Goal: Task Accomplishment & Management: Manage account settings

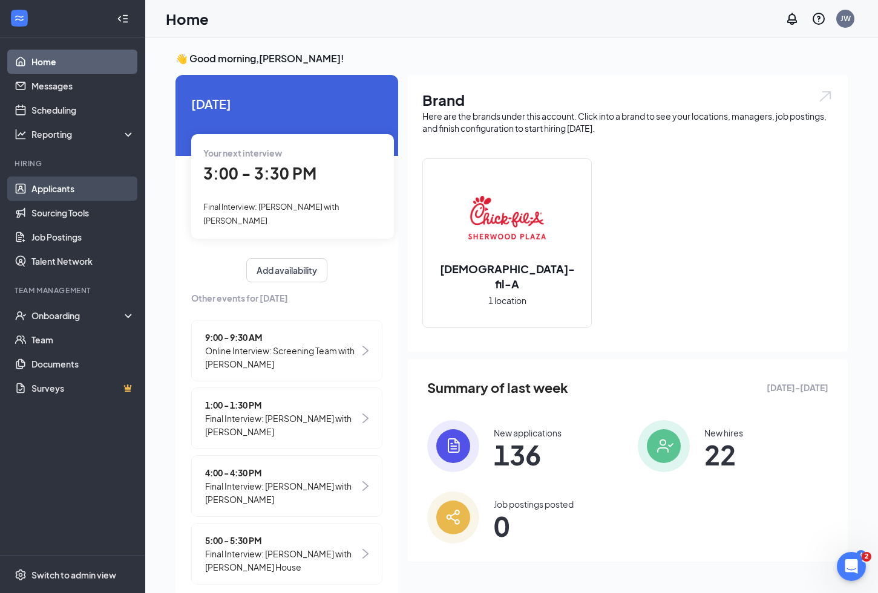
click at [74, 188] on link "Applicants" at bounding box center [82, 189] width 103 height 24
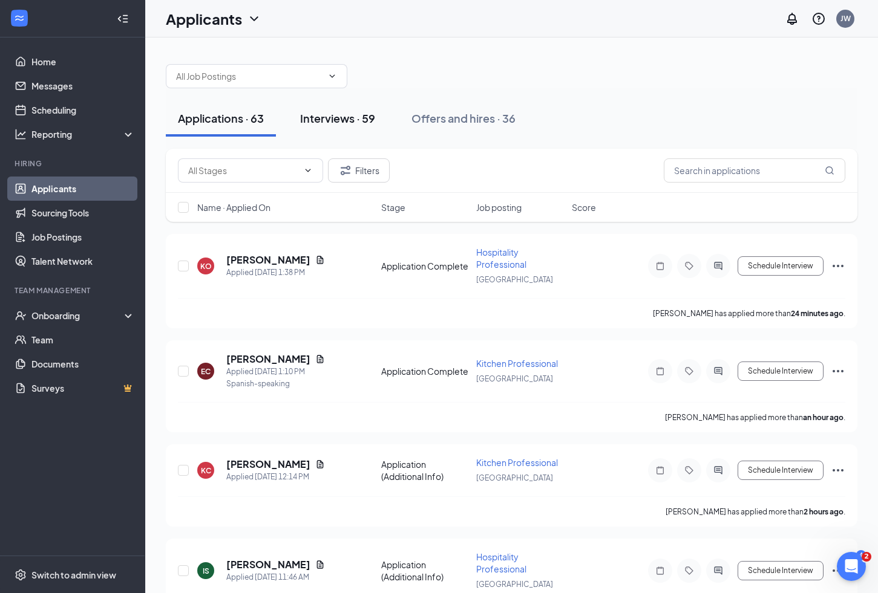
click at [339, 115] on div "Interviews · 59" at bounding box center [337, 118] width 75 height 15
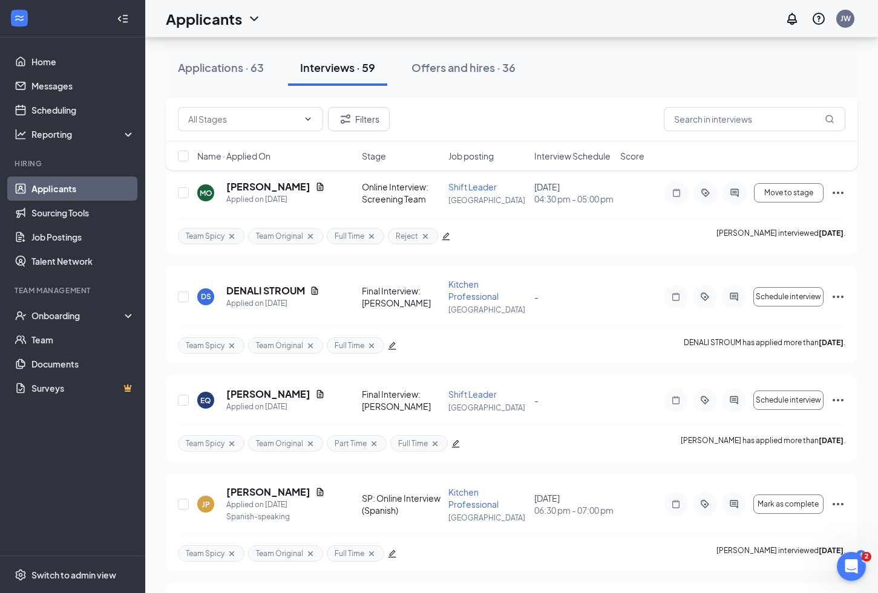
scroll to position [3238, 0]
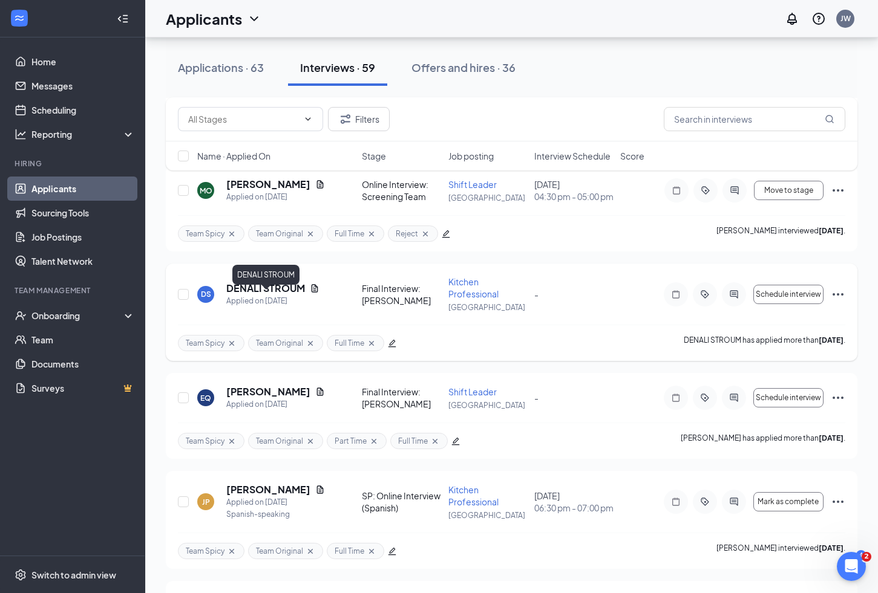
click at [289, 295] on h5 "DENALI STROUM" at bounding box center [265, 288] width 79 height 13
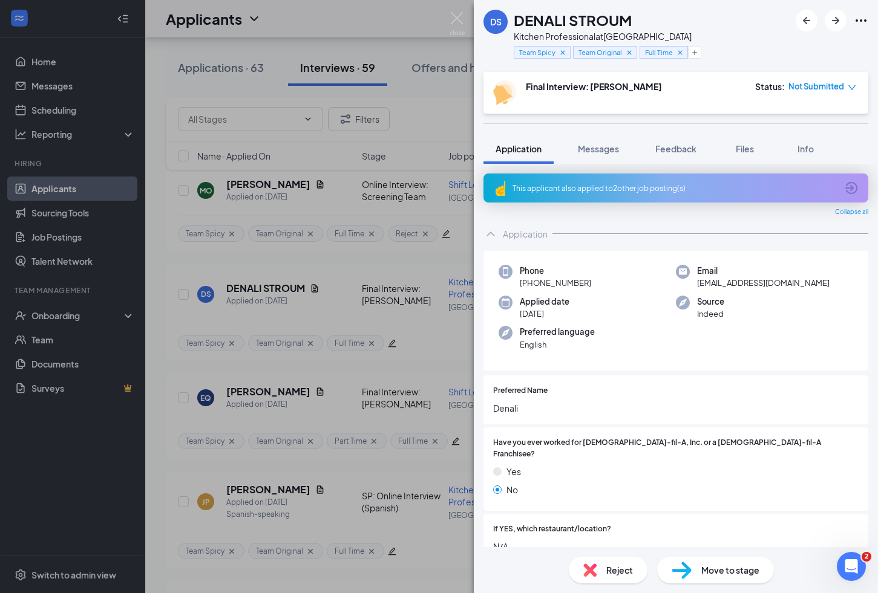
click at [861, 18] on icon "Ellipses" at bounding box center [860, 20] width 15 height 15
click at [766, 46] on link "View full application" at bounding box center [795, 48] width 131 height 12
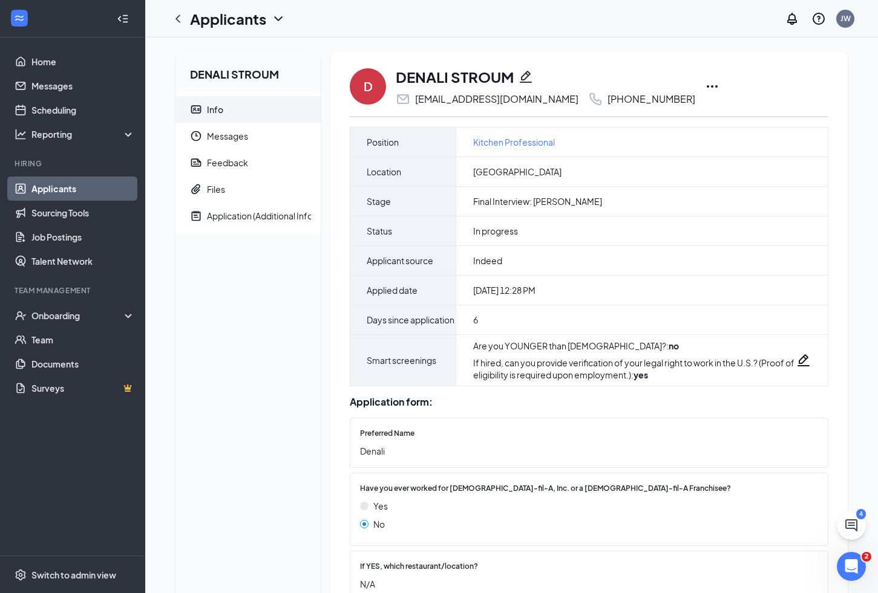
click at [526, 79] on icon "Pencil" at bounding box center [526, 77] width 12 height 12
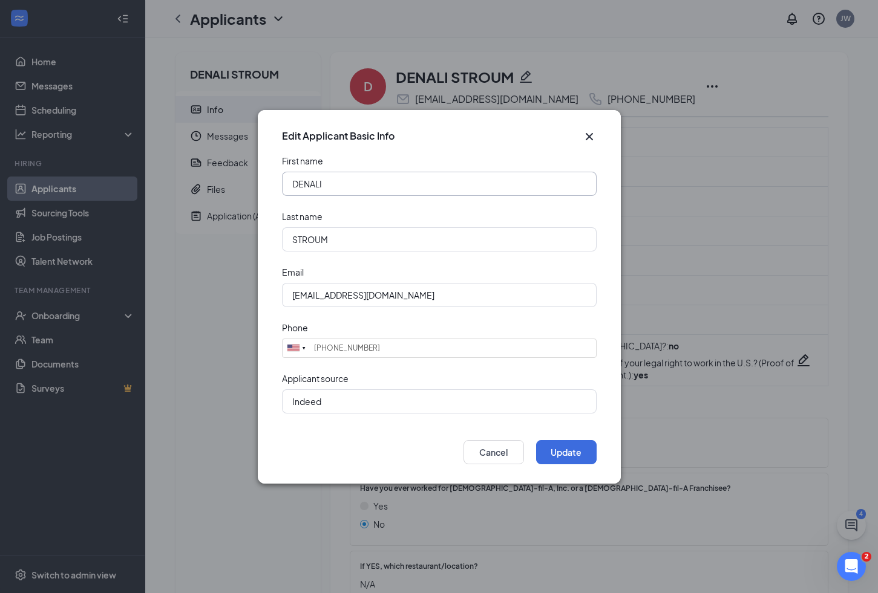
click at [299, 182] on input "DENALI" at bounding box center [439, 184] width 315 height 24
type input "Denali"
click at [298, 240] on input "STROUM" at bounding box center [439, 239] width 315 height 24
type input "Stroum"
click at [564, 457] on button "Update" at bounding box center [566, 452] width 60 height 24
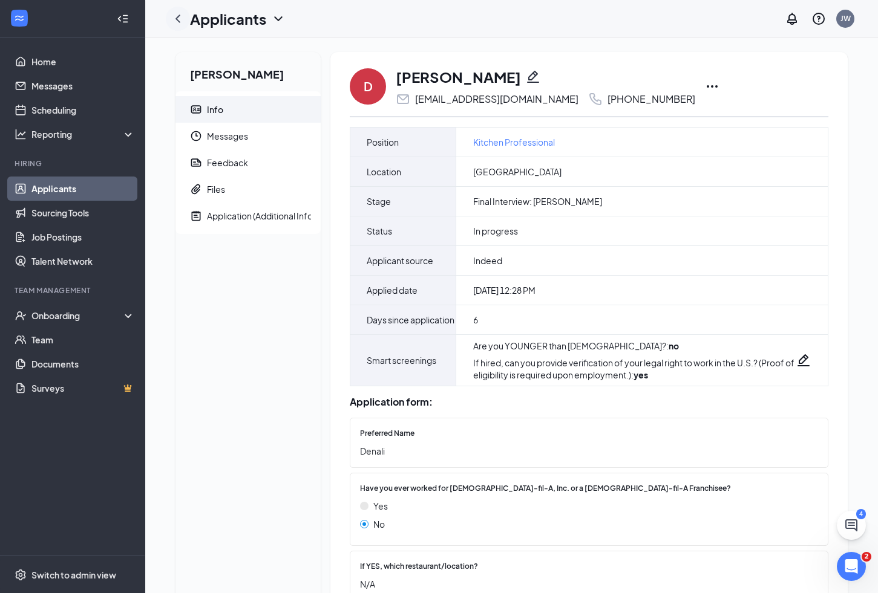
click at [180, 18] on icon "ChevronLeft" at bounding box center [178, 18] width 15 height 15
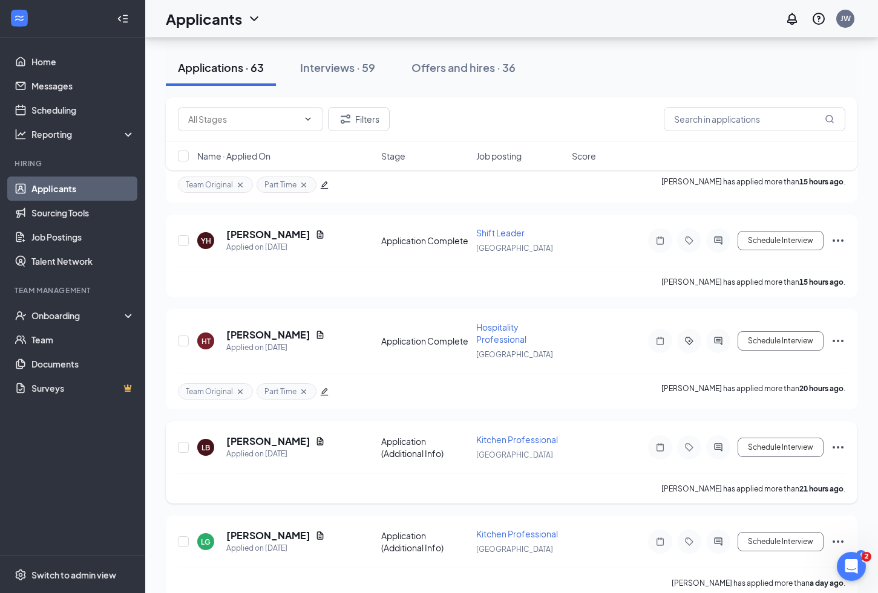
scroll to position [922, 0]
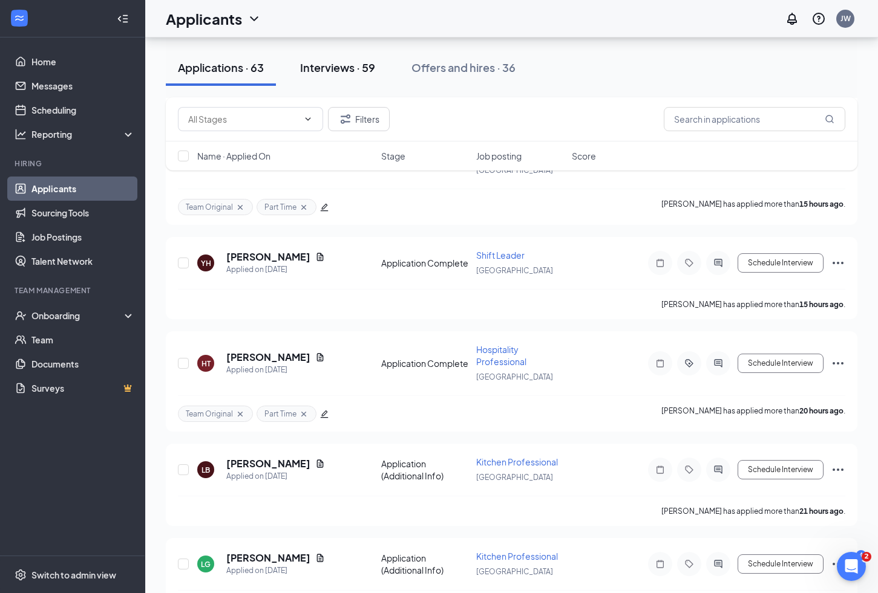
click at [350, 66] on div "Interviews · 59" at bounding box center [337, 67] width 75 height 15
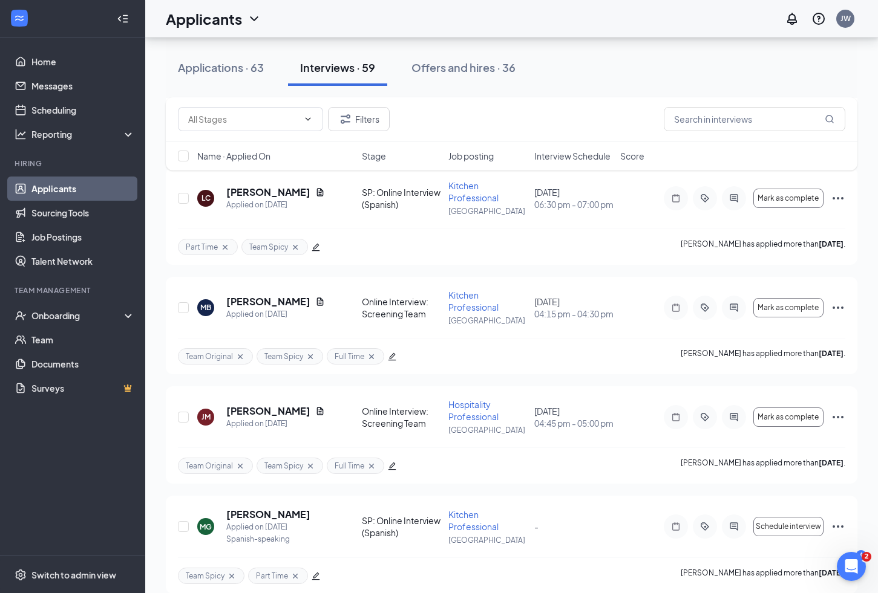
scroll to position [944, 0]
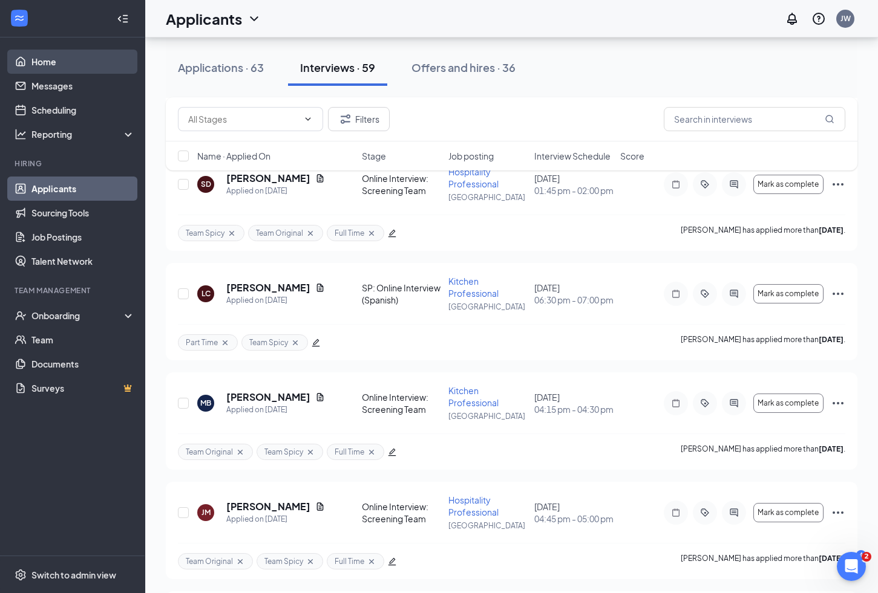
click at [56, 62] on link "Home" at bounding box center [82, 62] width 103 height 24
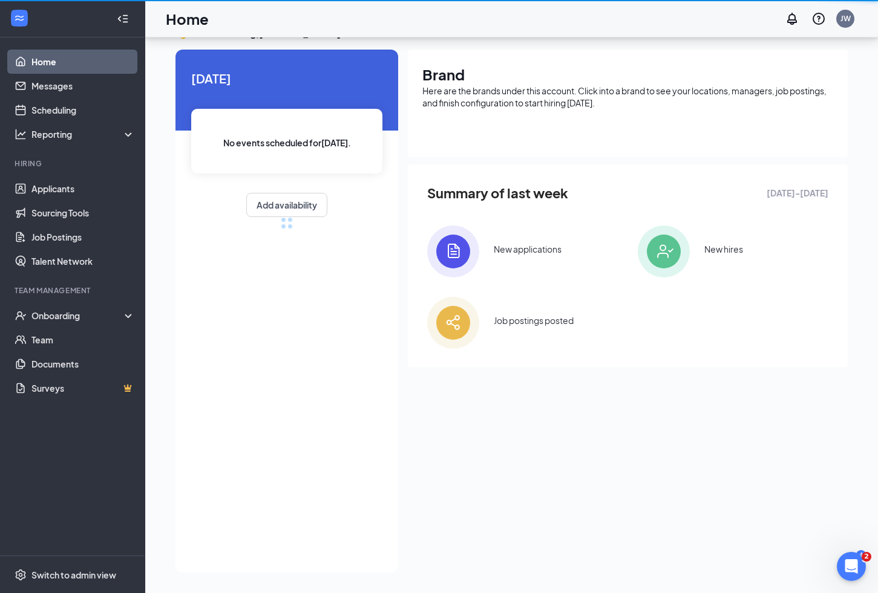
scroll to position [25, 0]
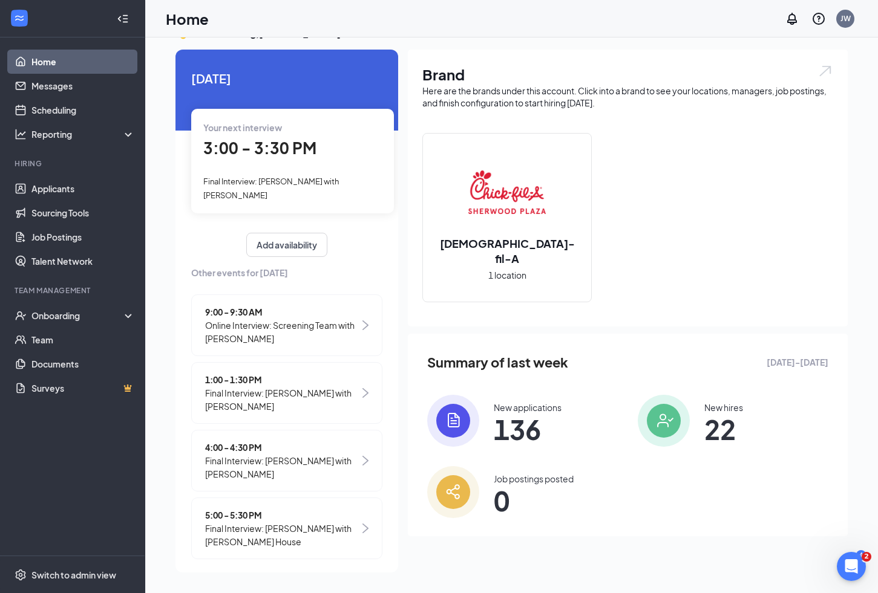
click at [323, 319] on span "Online Interview: Screening Team with [PERSON_NAME]" at bounding box center [282, 332] width 154 height 27
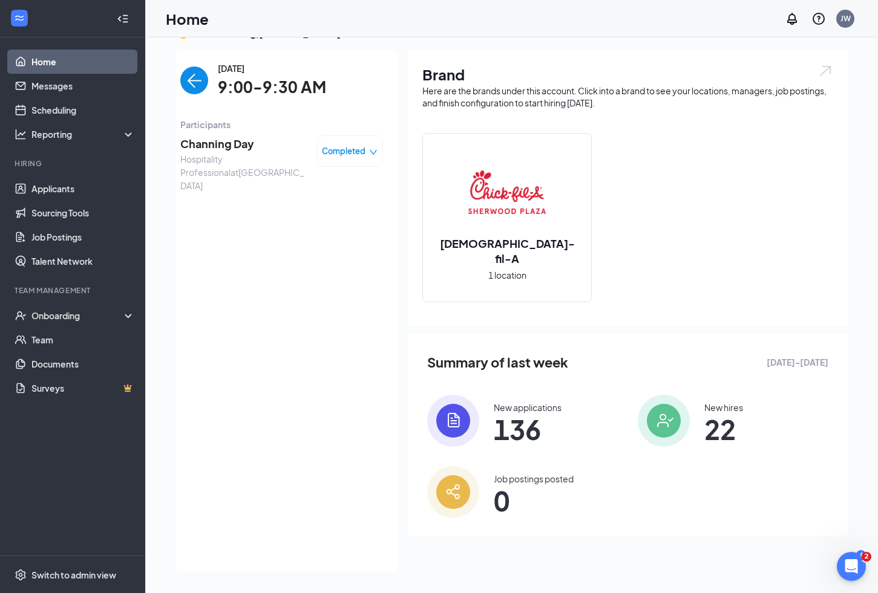
click at [197, 83] on img "back-button" at bounding box center [194, 81] width 28 height 28
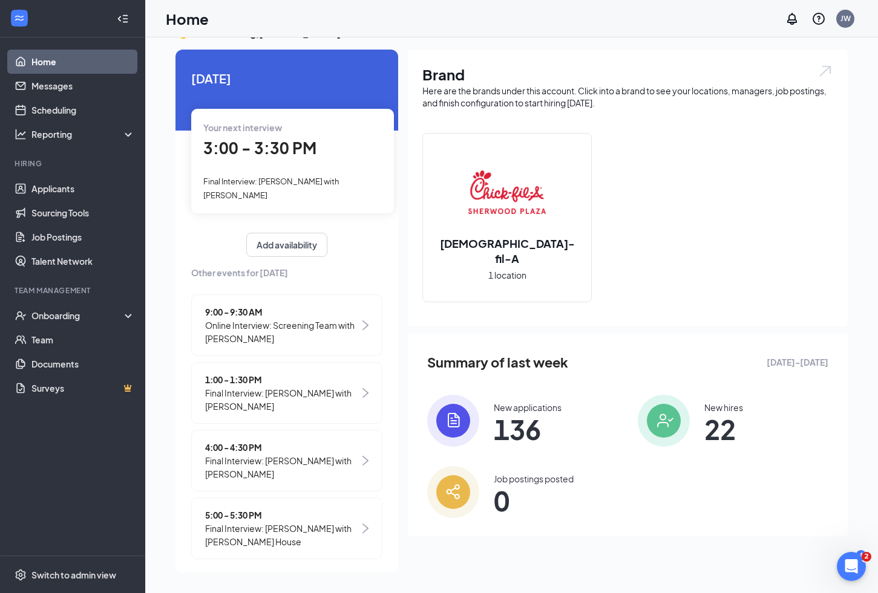
click at [304, 387] on span "Final Interview: [PERSON_NAME] with [PERSON_NAME]" at bounding box center [282, 400] width 154 height 27
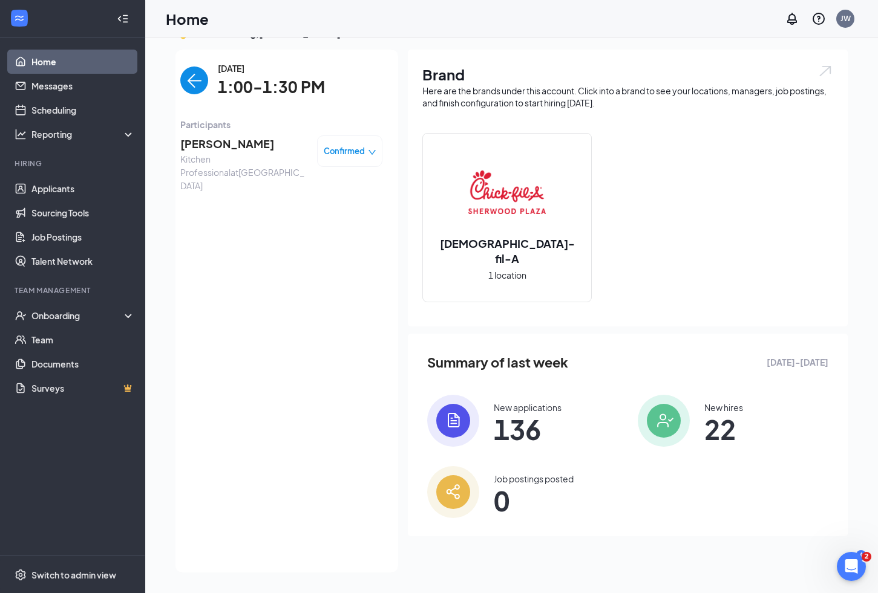
click at [227, 143] on span "[PERSON_NAME]" at bounding box center [243, 143] width 127 height 17
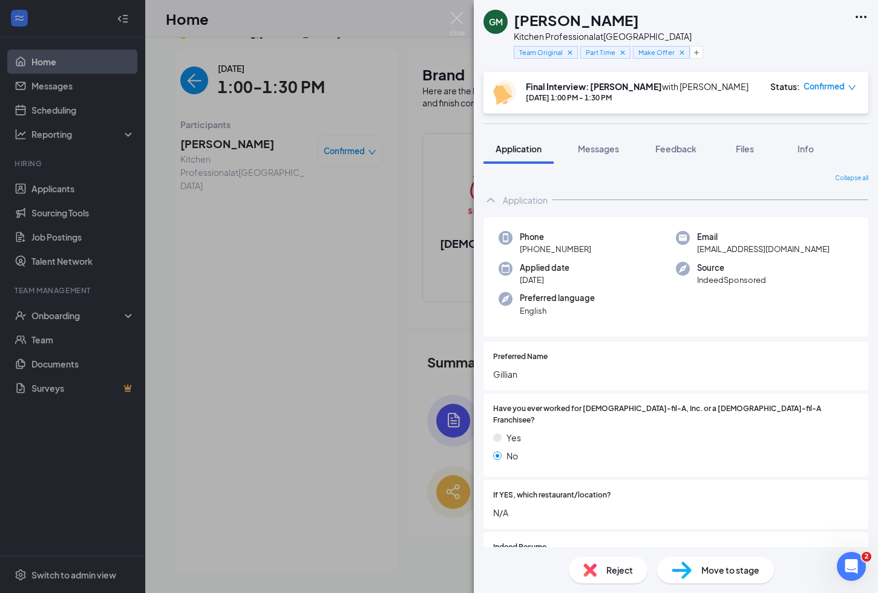
click at [728, 569] on span "Move to stage" at bounding box center [730, 570] width 58 height 13
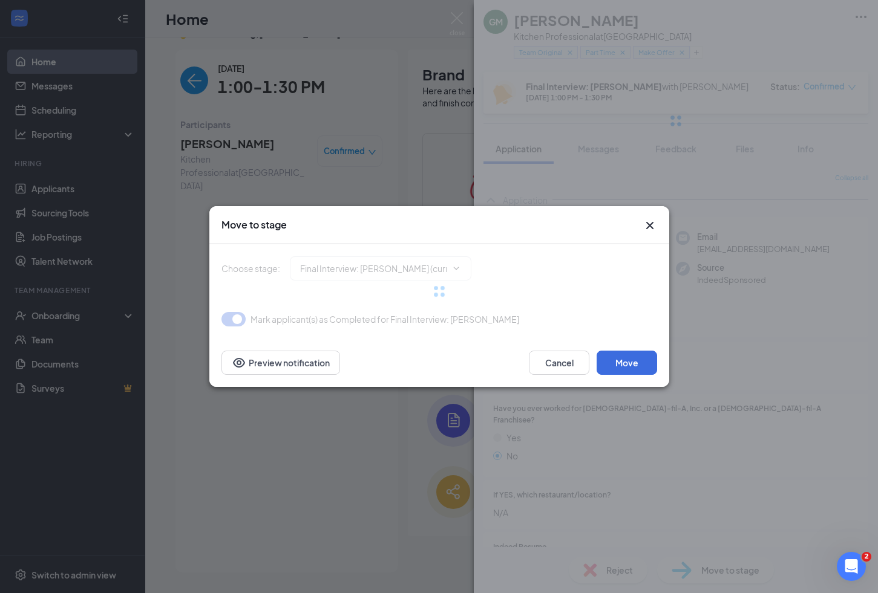
type input "Offer Letter (next stage)"
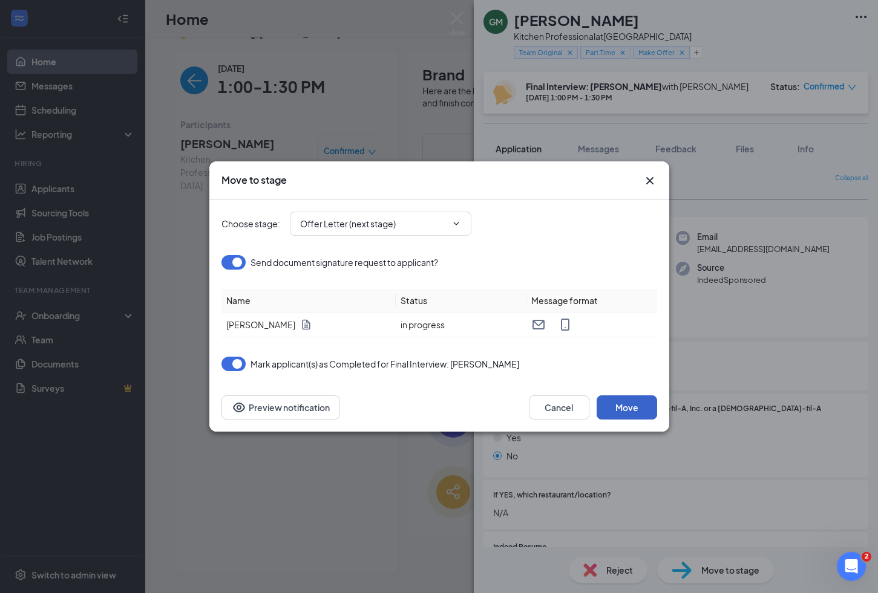
click at [628, 411] on button "Move" at bounding box center [626, 408] width 60 height 24
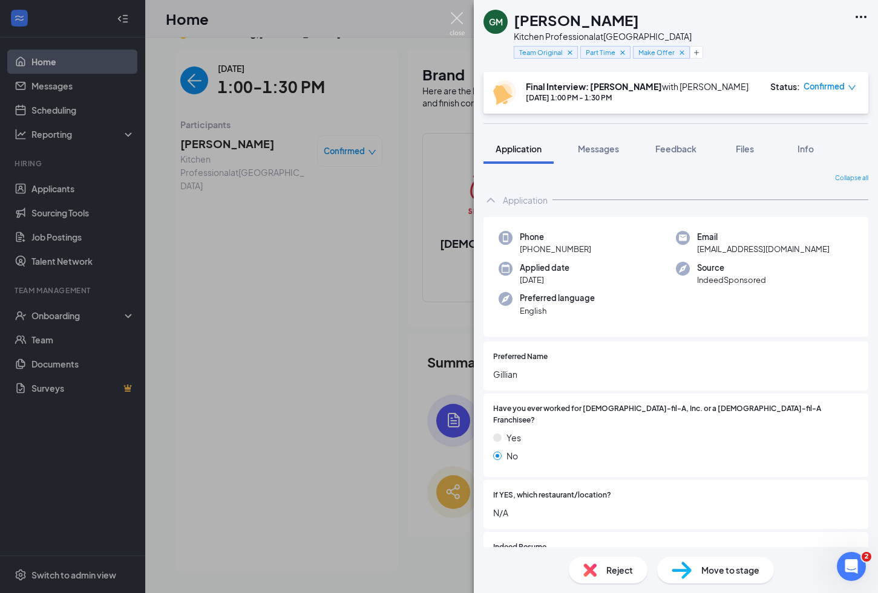
click at [458, 19] on img at bounding box center [456, 24] width 15 height 24
